Goal: Information Seeking & Learning: Learn about a topic

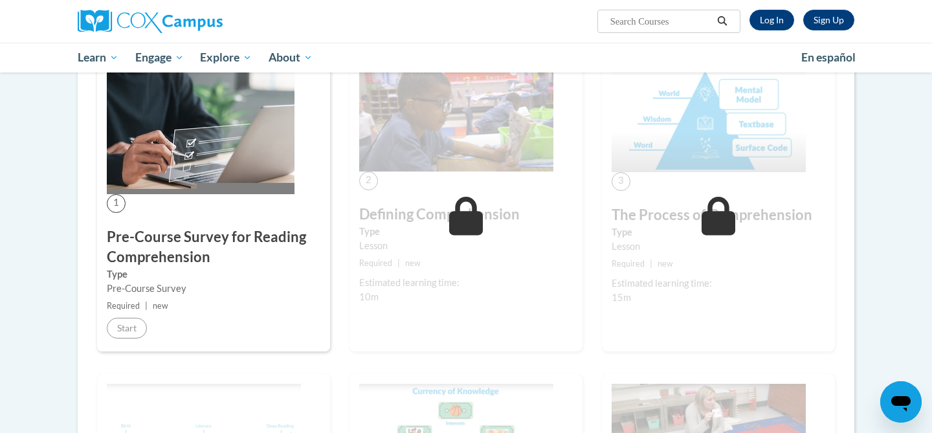
scroll to position [127, 0]
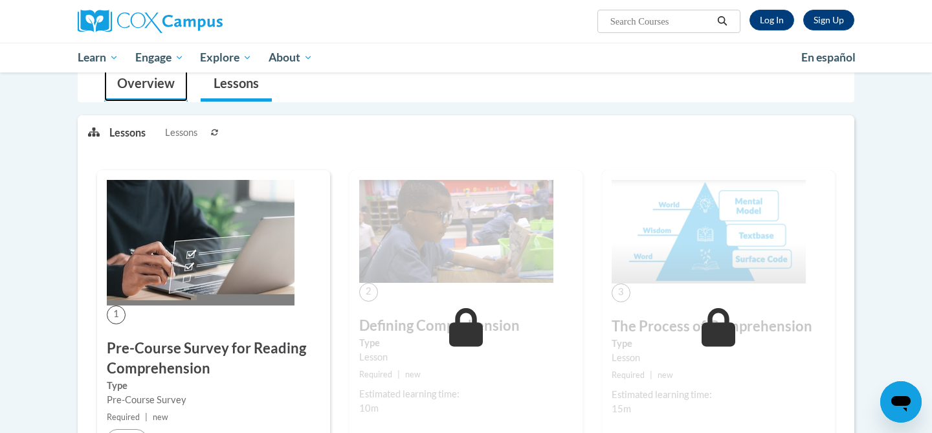
click at [164, 80] on link "Overview" at bounding box center [146, 84] width 84 height 34
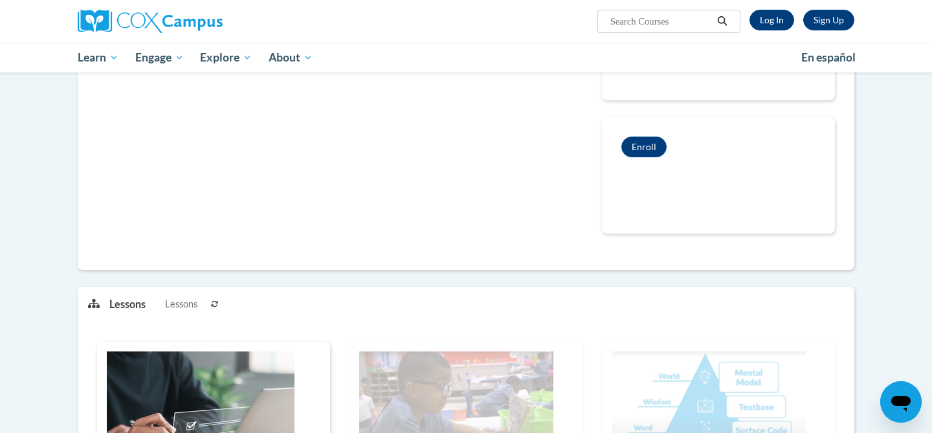
scroll to position [0, 0]
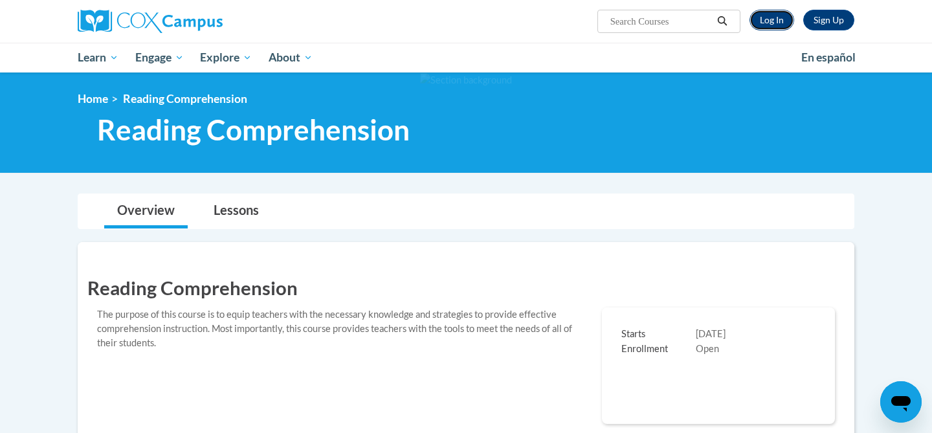
click at [777, 19] on link "Log In" at bounding box center [772, 20] width 45 height 21
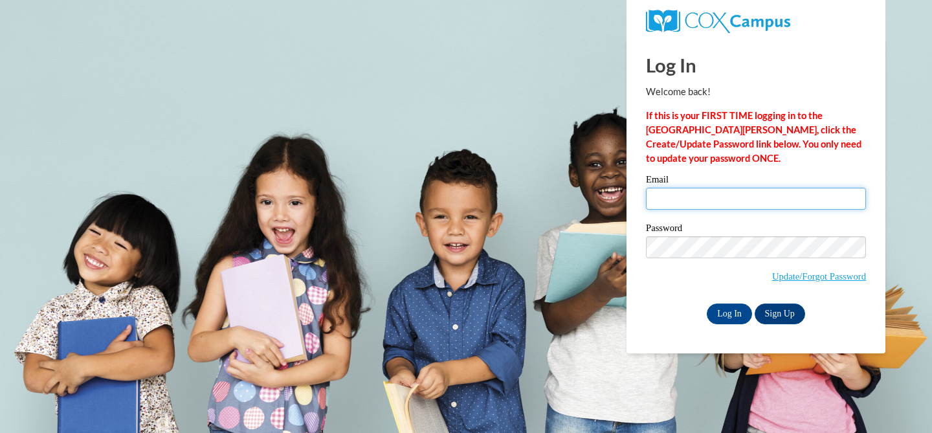
click at [742, 196] on input "Email" at bounding box center [756, 199] width 220 height 22
type input "klbrown@waukesha.k12.wi.us"
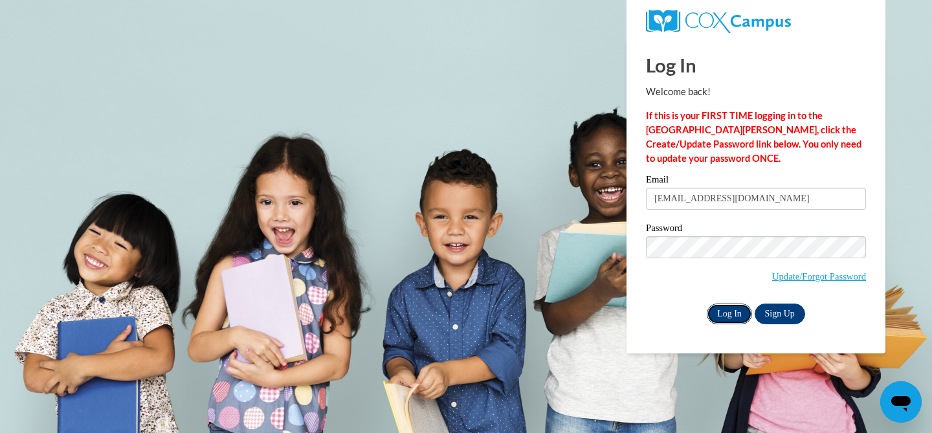
click at [712, 308] on input "Log In" at bounding box center [729, 314] width 45 height 21
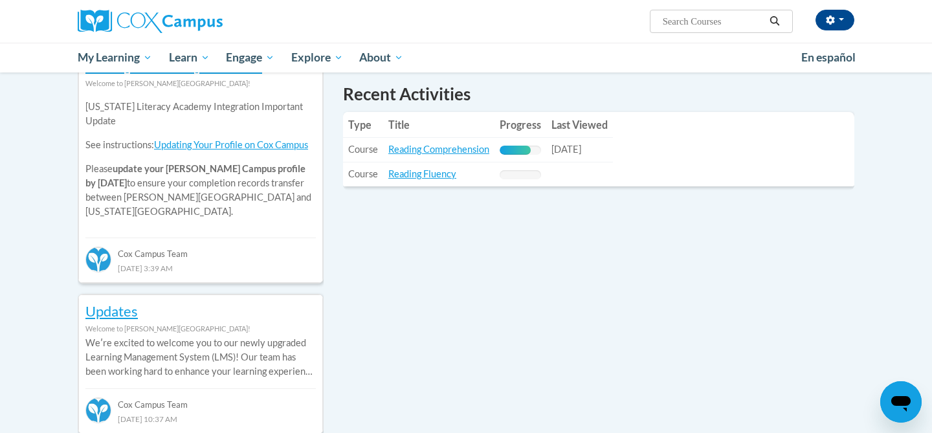
scroll to position [458, 0]
click at [416, 151] on link "Reading Comprehension" at bounding box center [438, 148] width 101 height 11
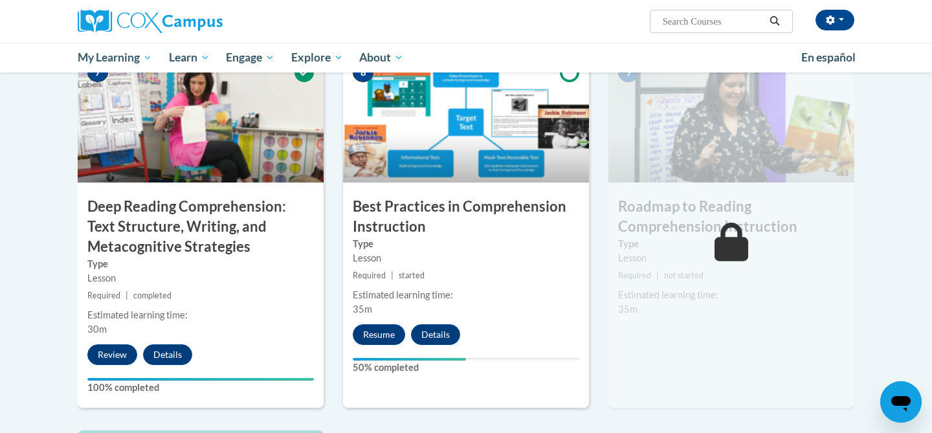
scroll to position [1003, 0]
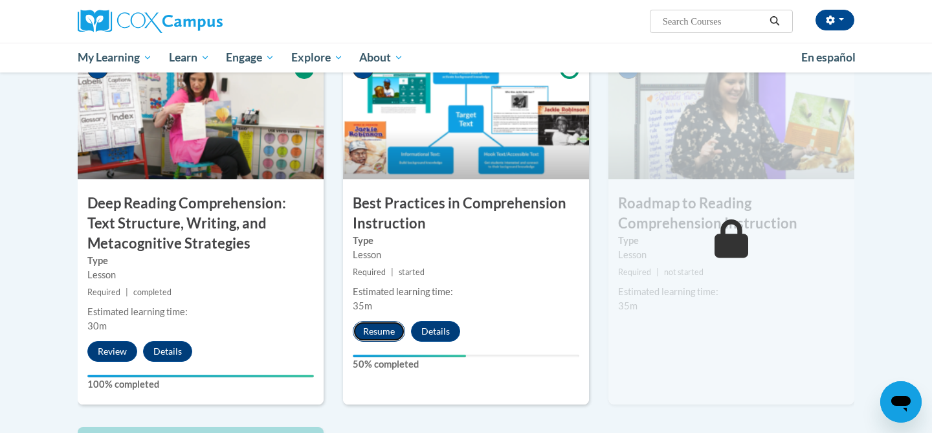
click at [370, 338] on button "Resume" at bounding box center [379, 331] width 52 height 21
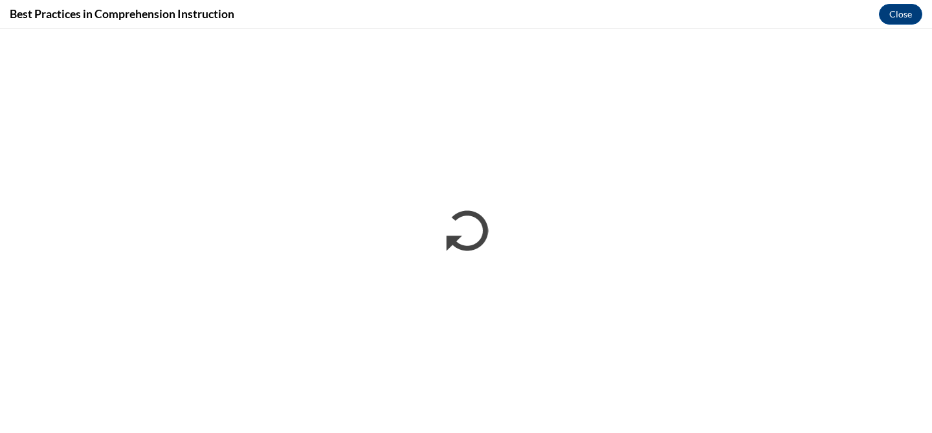
scroll to position [0, 0]
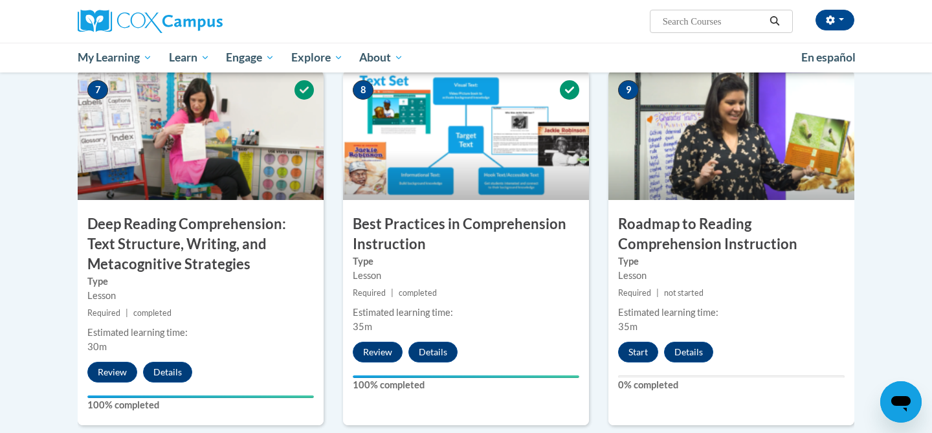
scroll to position [1220, 0]
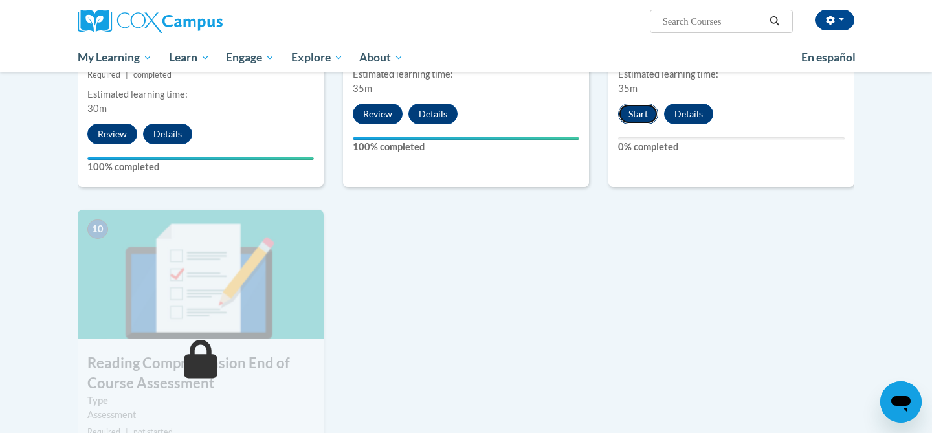
click at [638, 115] on button "Start" at bounding box center [638, 114] width 40 height 21
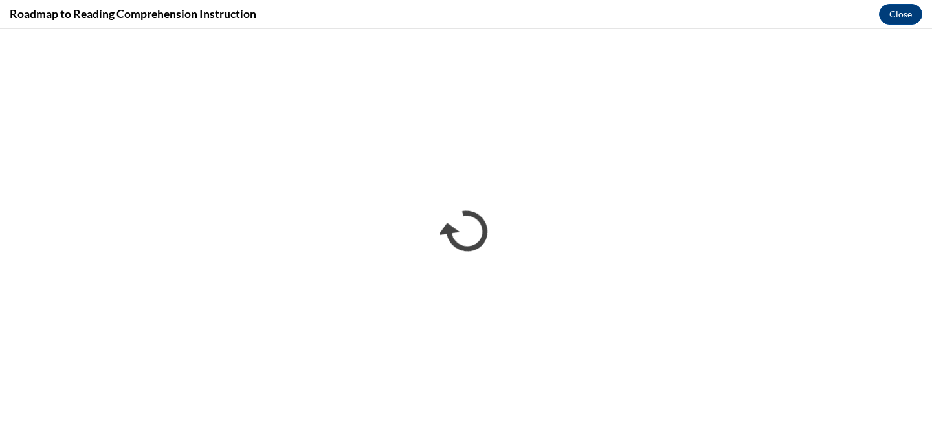
scroll to position [0, 0]
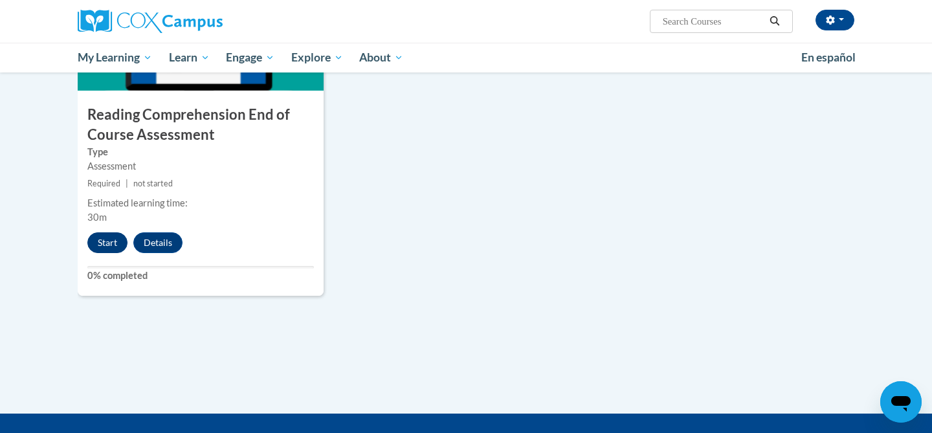
scroll to position [1448, 0]
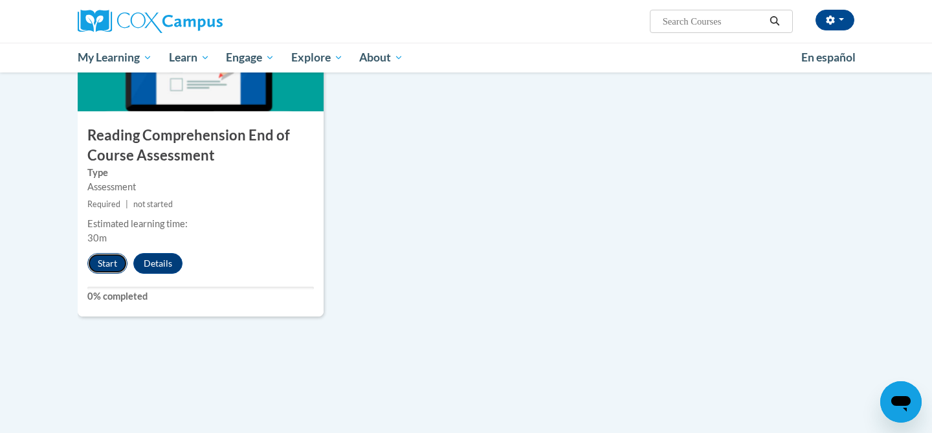
click at [114, 258] on button "Start" at bounding box center [107, 263] width 40 height 21
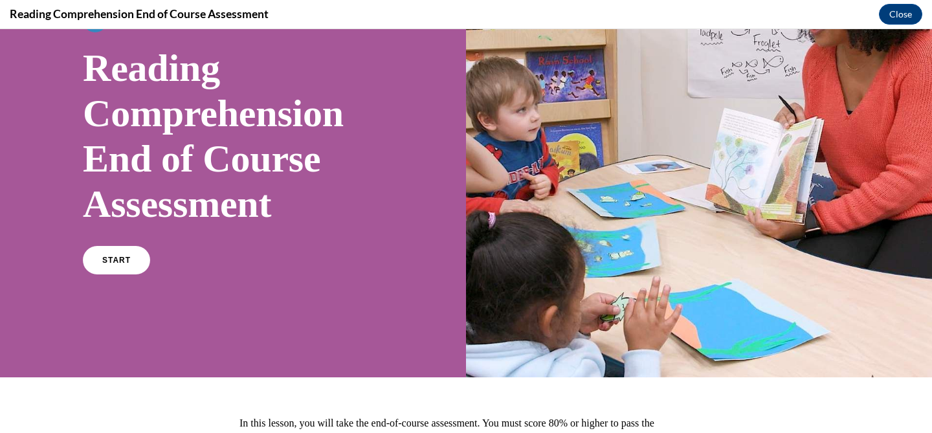
scroll to position [245, 0]
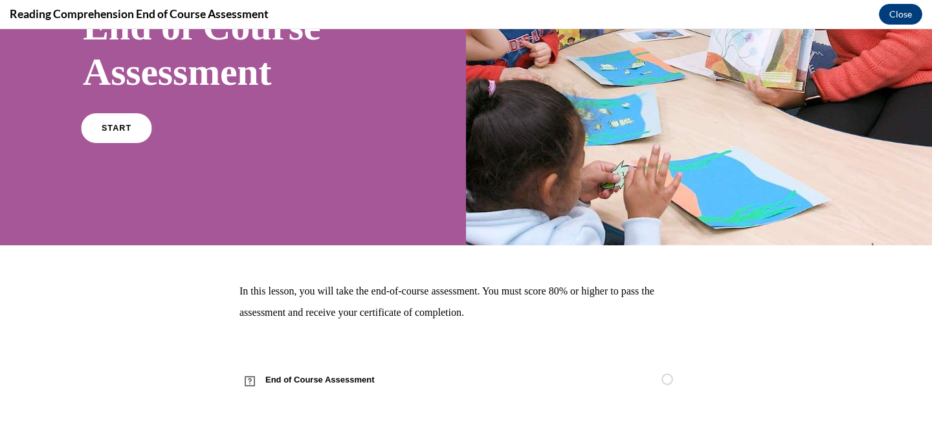
click at [120, 133] on link "START" at bounding box center [116, 128] width 71 height 30
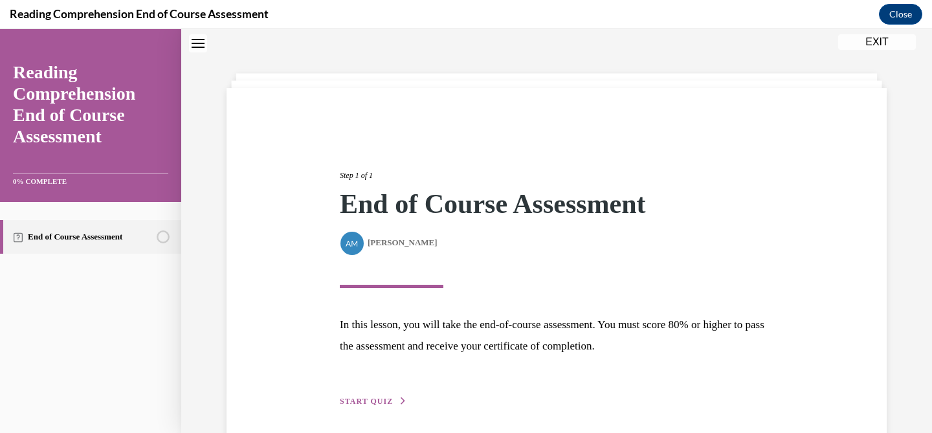
scroll to position [93, 0]
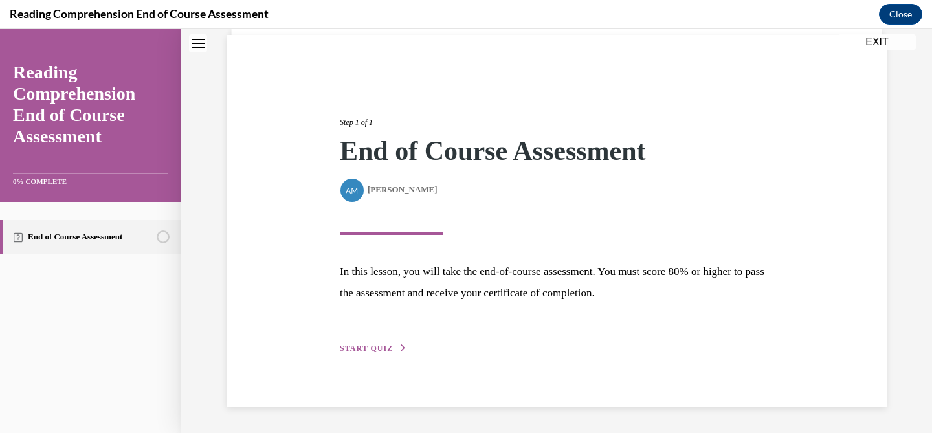
click at [375, 348] on span "START QUIZ" at bounding box center [366, 348] width 53 height 9
